Goal: Find specific page/section: Find specific page/section

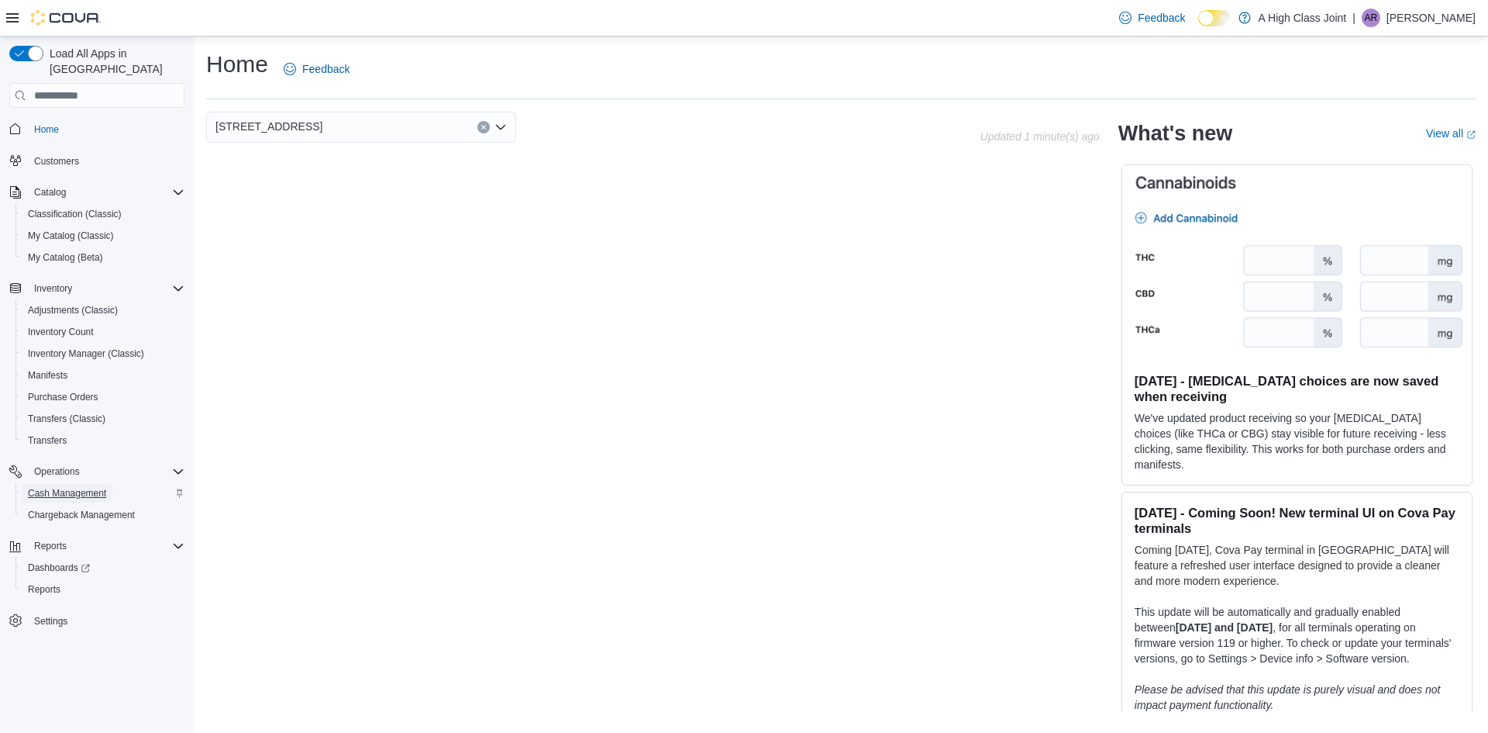
click at [97, 487] on span "Cash Management" at bounding box center [67, 493] width 78 height 12
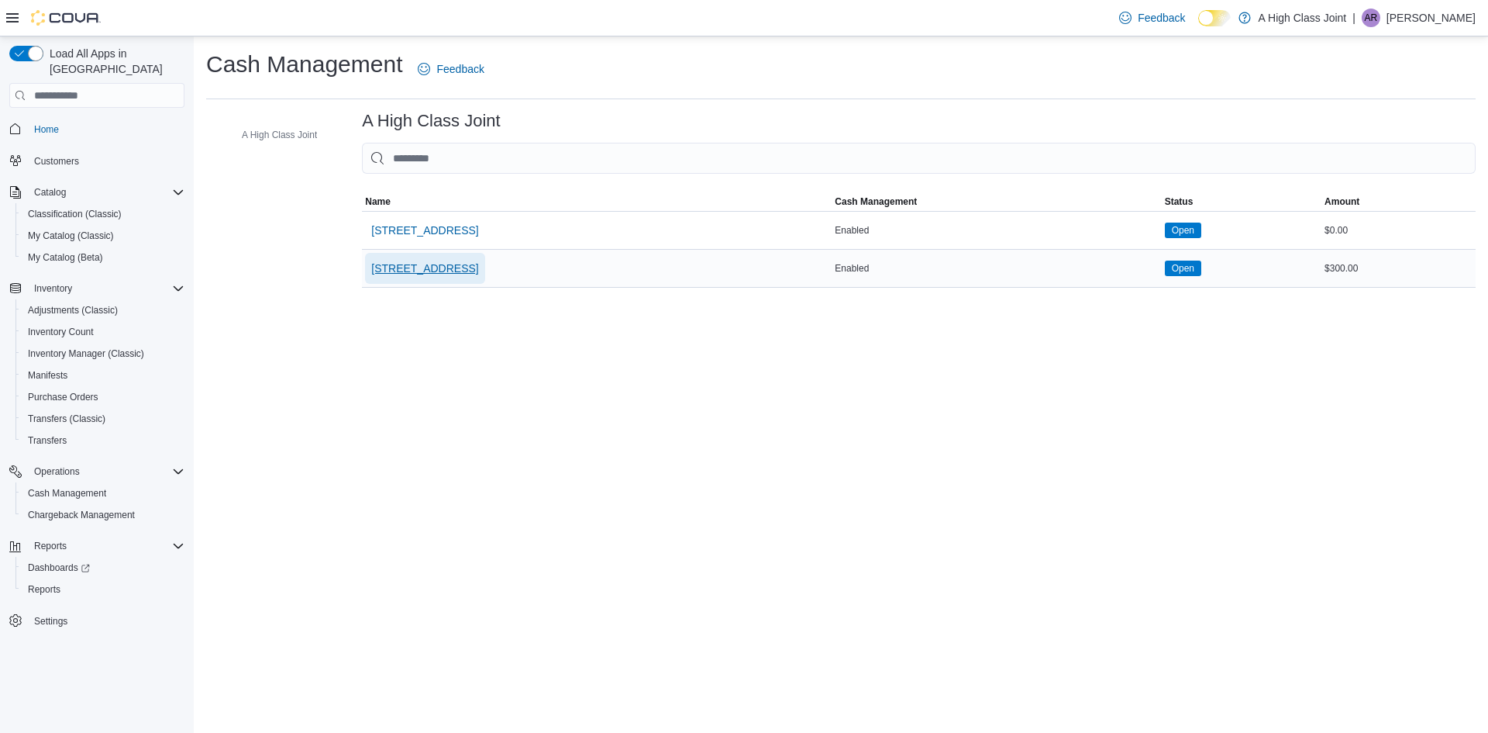
click at [426, 264] on span "[STREET_ADDRESS]" at bounding box center [424, 268] width 107 height 16
click at [435, 233] on span "[STREET_ADDRESS]" at bounding box center [424, 230] width 107 height 16
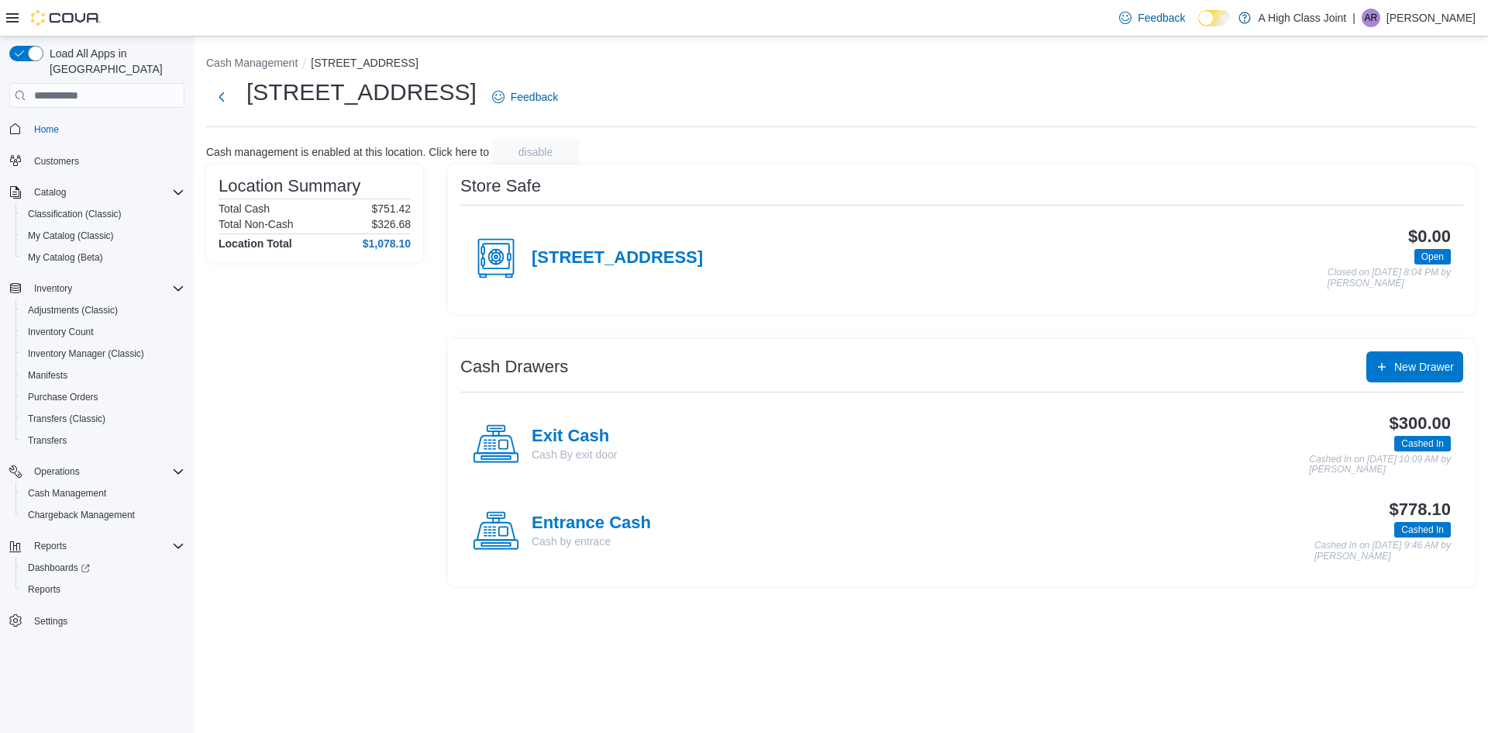
click at [65, 119] on span "Home" at bounding box center [106, 128] width 157 height 19
